Goal: Information Seeking & Learning: Learn about a topic

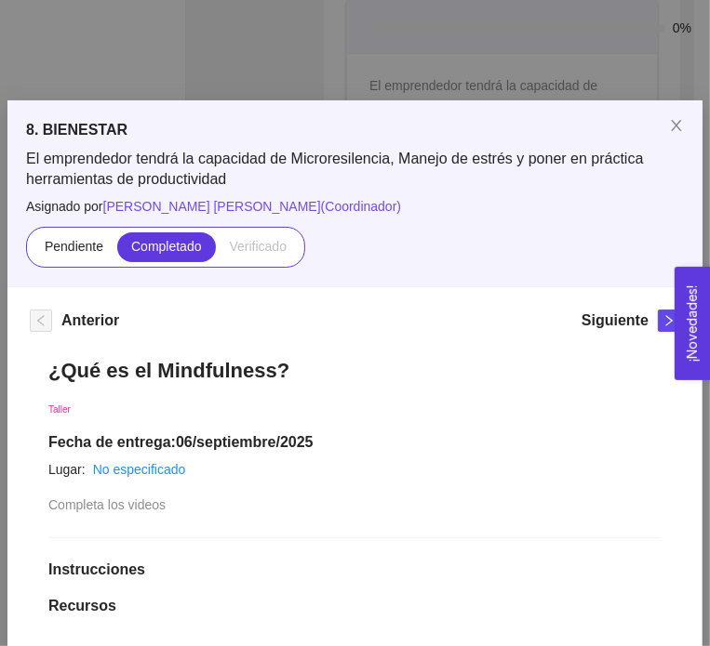
scroll to position [538, 0]
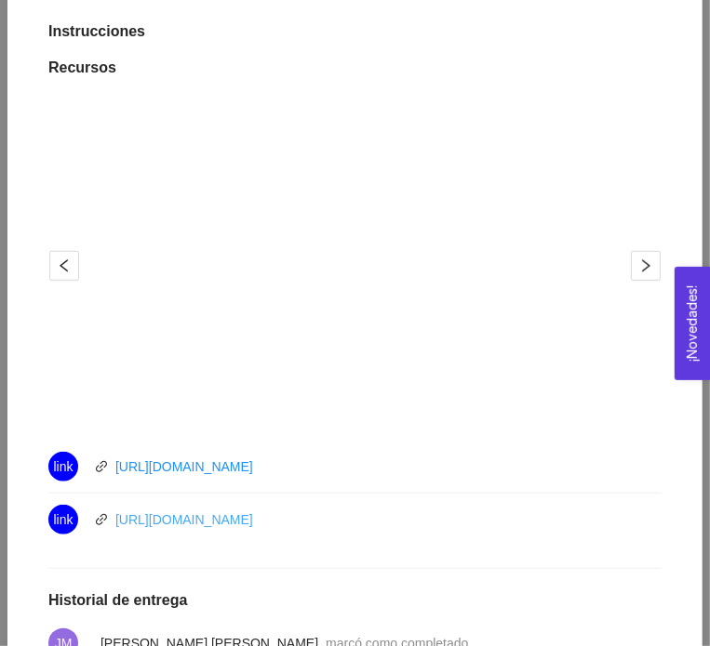
click at [194, 515] on link "[URL][DOMAIN_NAME]" at bounding box center [184, 519] width 138 height 15
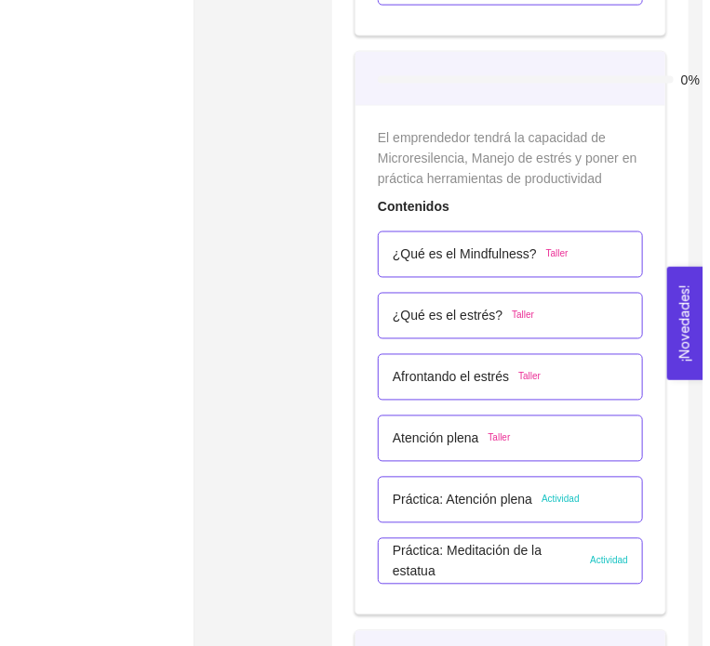
scroll to position [5812, 0]
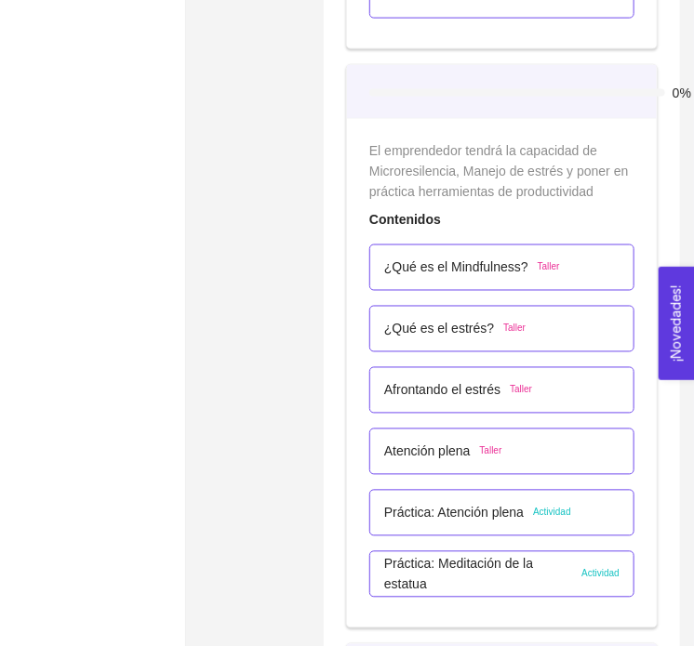
click at [474, 263] on p "¿Qué es el Mindfulness?" at bounding box center [456, 268] width 144 height 20
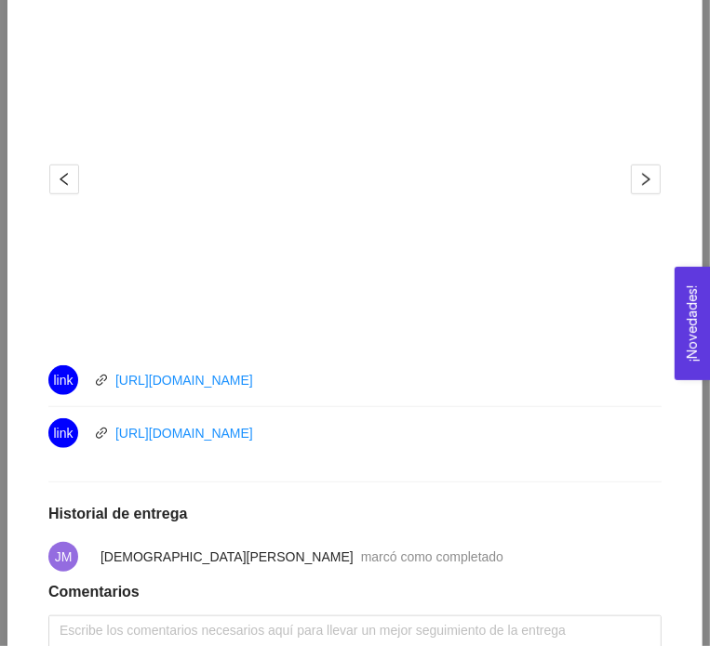
scroll to position [627, 0]
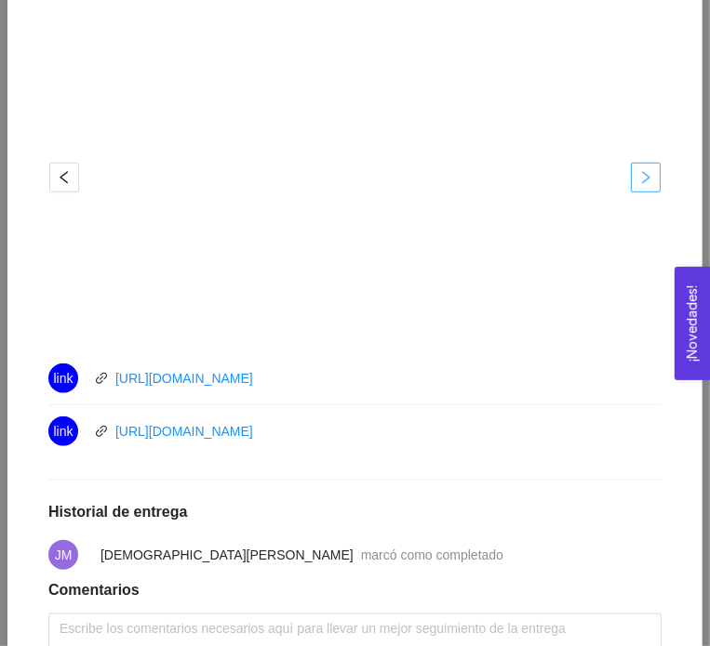
click at [651, 180] on span "right" at bounding box center [645, 177] width 28 height 15
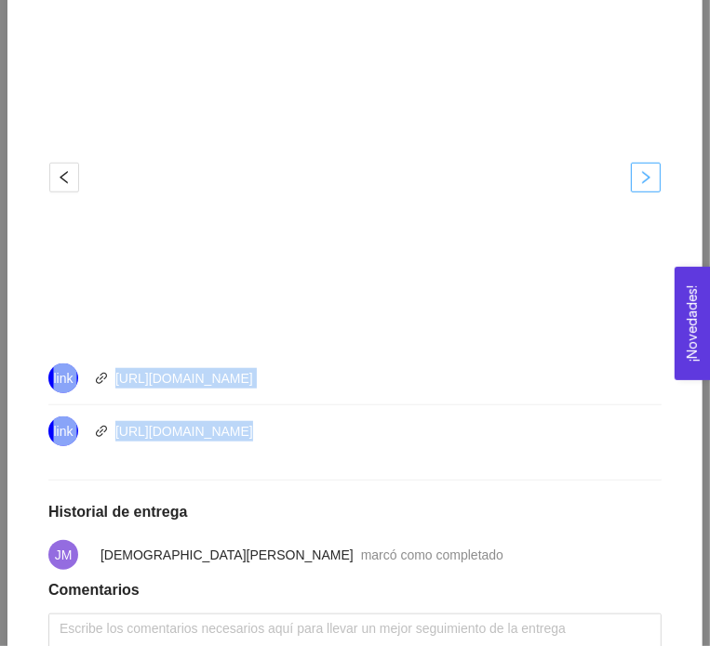
drag, startPoint x: 655, startPoint y: 189, endPoint x: 629, endPoint y: 169, distance: 32.5
click at [629, 169] on div "¿Qué es el Mindfulness? Taller Fecha de entrega: [DATE] Lugar: No especificado …" at bounding box center [355, 220] width 650 height 1014
click at [640, 183] on icon "right" at bounding box center [645, 177] width 15 height 15
click at [57, 170] on icon "left" at bounding box center [64, 177] width 15 height 15
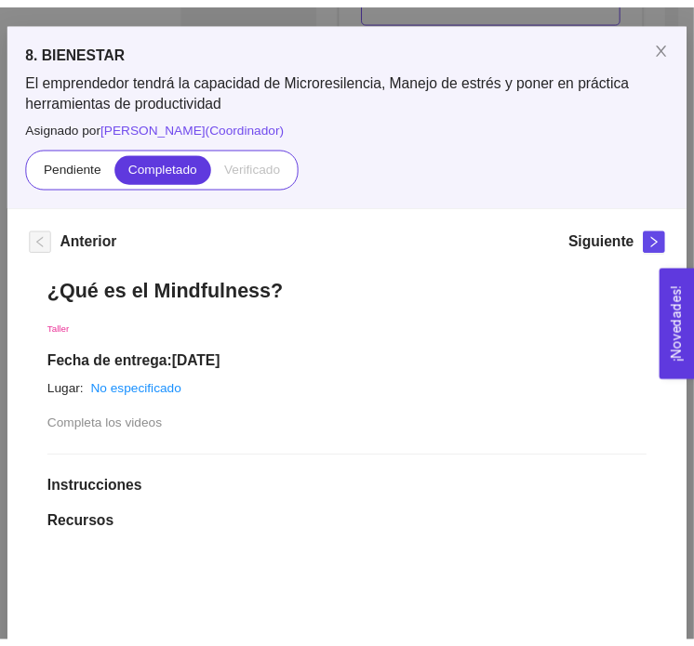
scroll to position [0, 0]
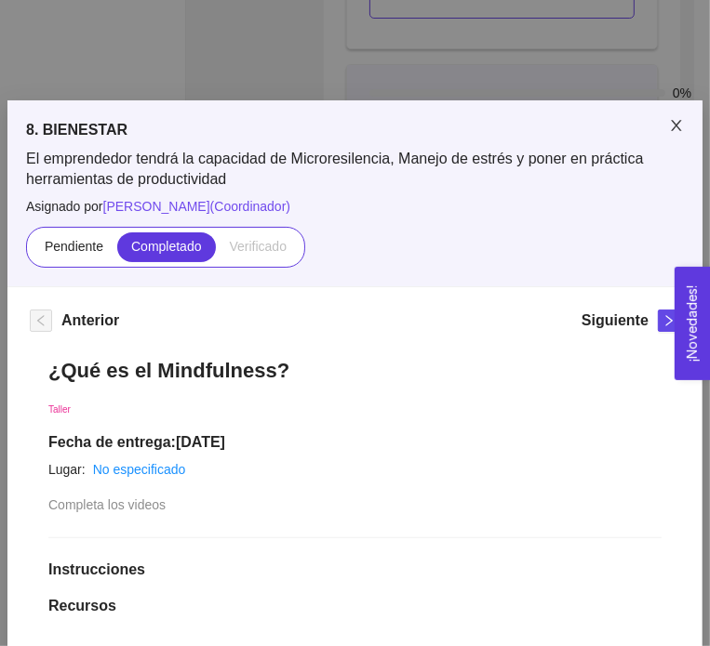
click at [674, 120] on icon "close" at bounding box center [676, 125] width 15 height 15
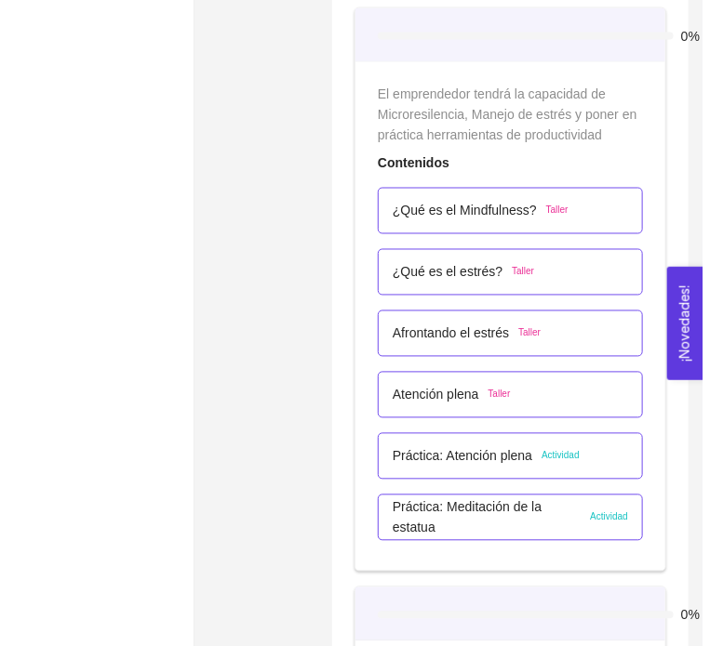
scroll to position [5868, 0]
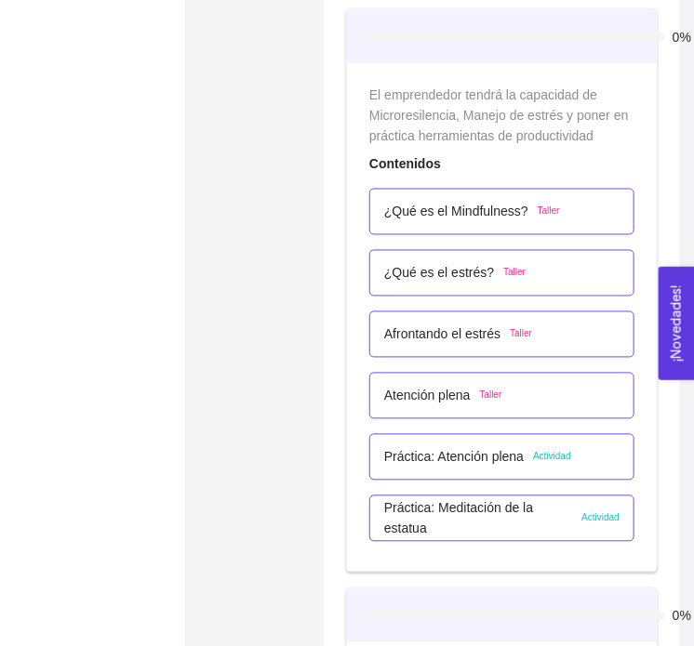
click at [437, 276] on p "¿Qué es el estrés?" at bounding box center [439, 273] width 110 height 20
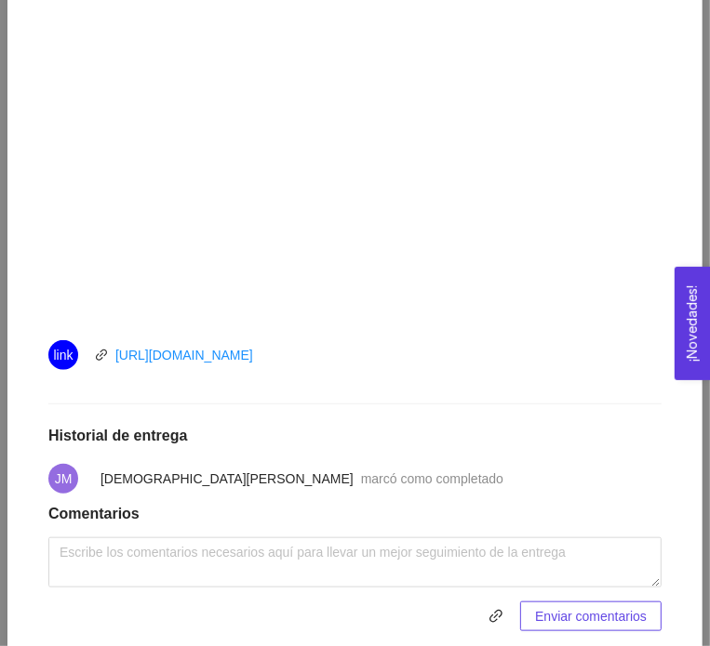
scroll to position [651, 0]
